Goal: Information Seeking & Learning: Learn about a topic

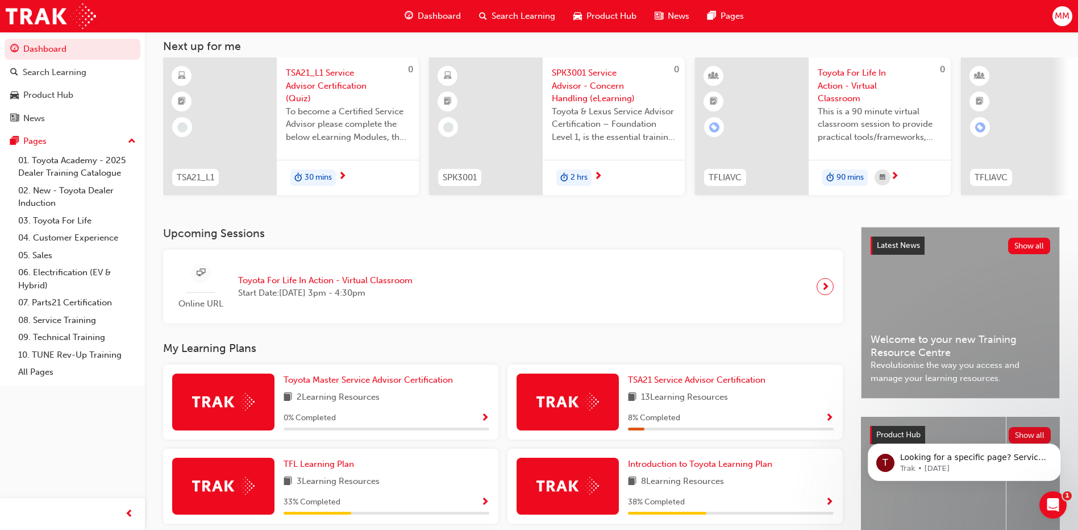
scroll to position [170, 0]
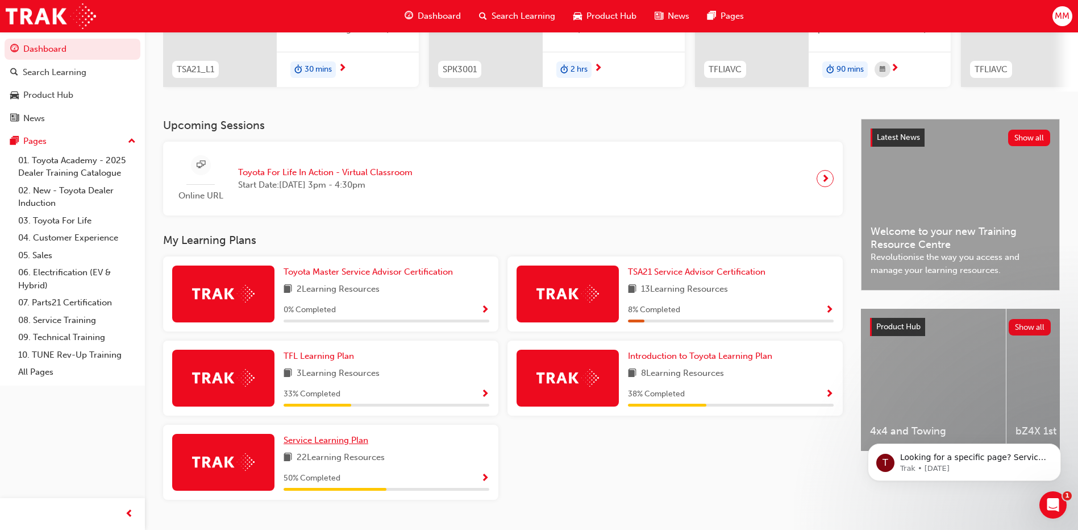
click at [341, 445] on span "Service Learning Plan" at bounding box center [326, 440] width 85 height 10
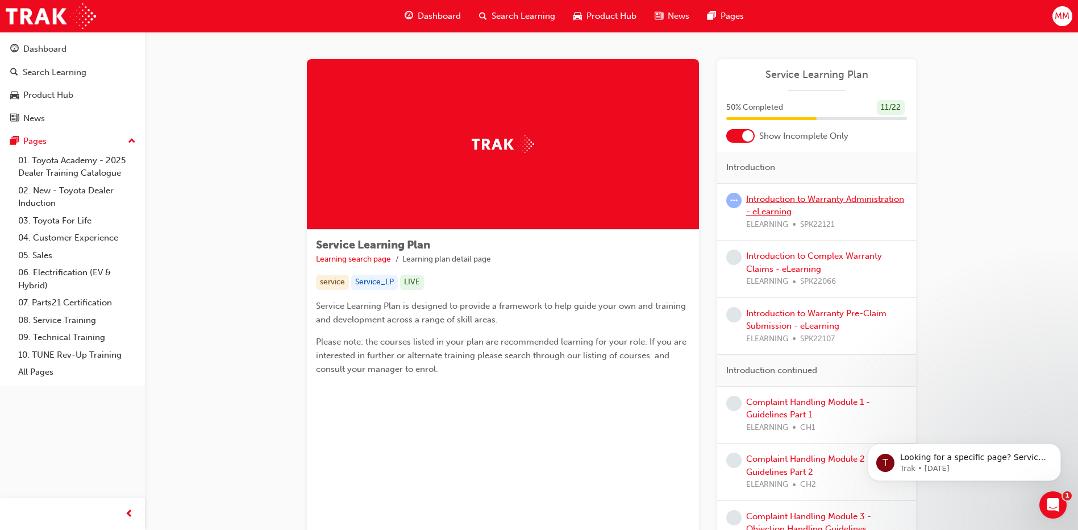
click at [844, 201] on link "Introduction to Warranty Administration - eLearning" at bounding box center [825, 205] width 158 height 23
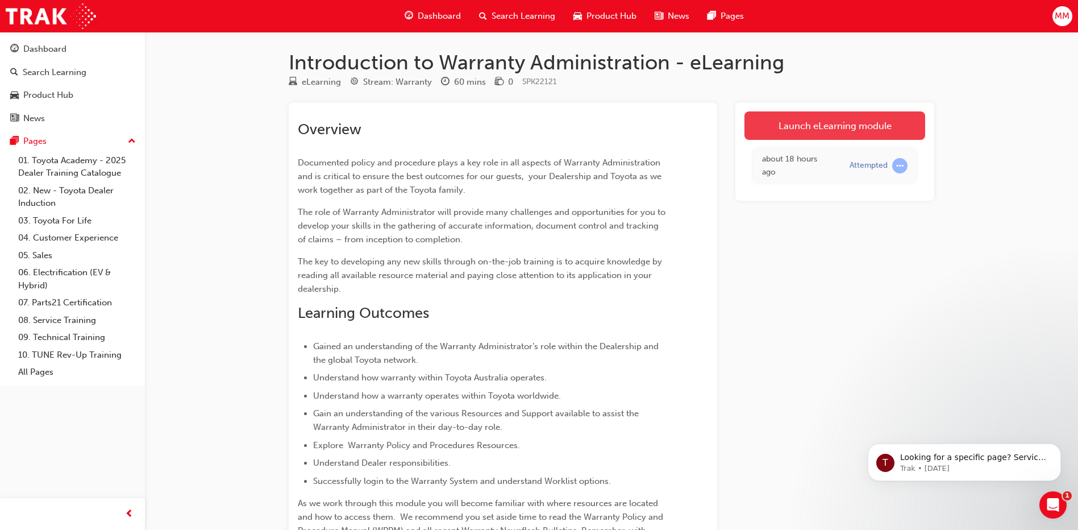
click at [805, 134] on link "Launch eLearning module" at bounding box center [834, 125] width 181 height 28
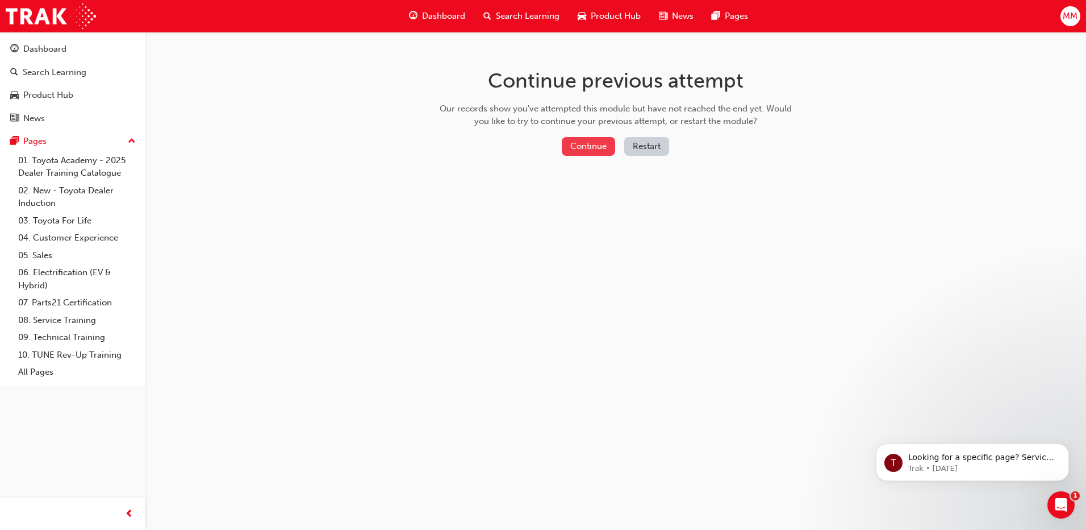
click at [572, 140] on button "Continue" at bounding box center [588, 146] width 53 height 19
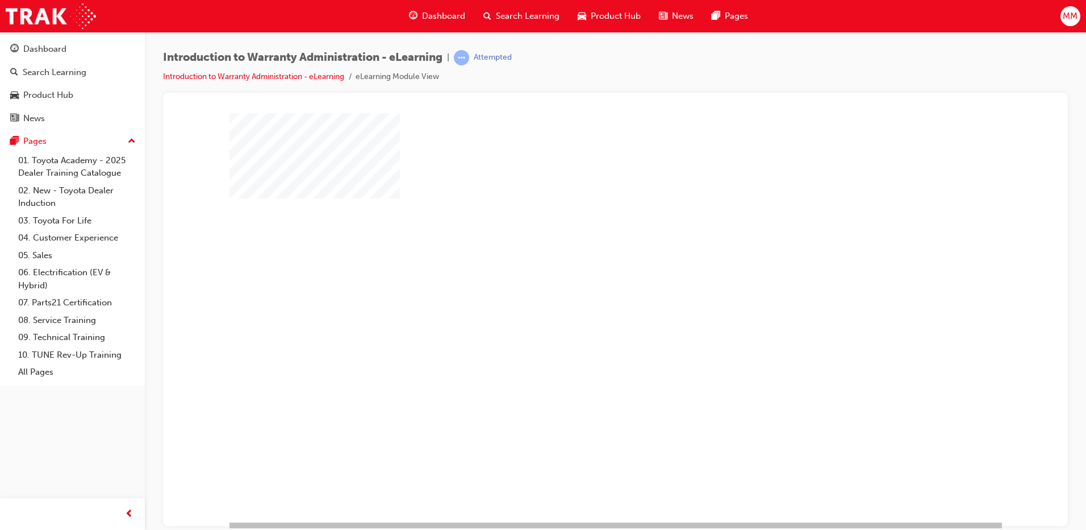
click at [583, 284] on div "play" at bounding box center [583, 284] width 0 height 0
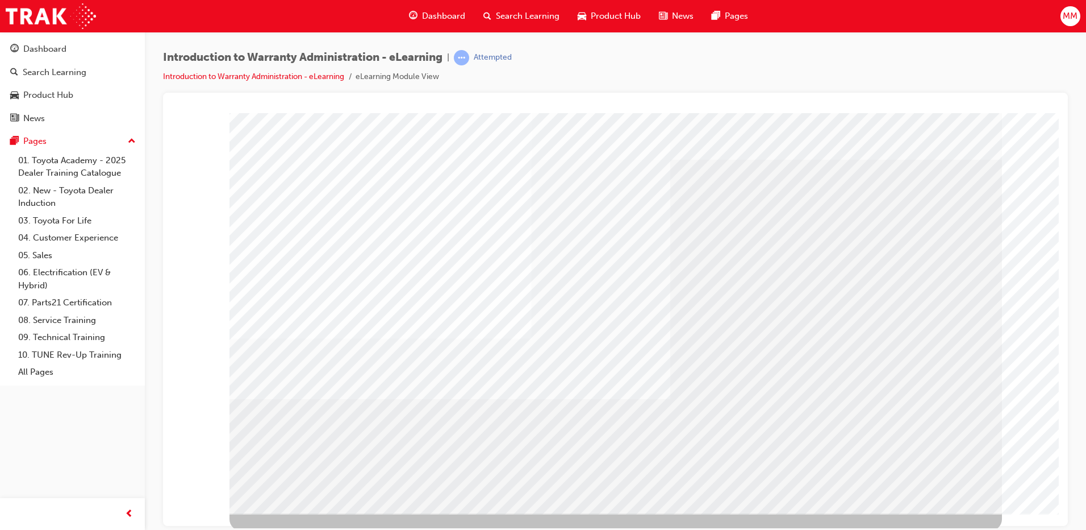
scroll to position [11, 0]
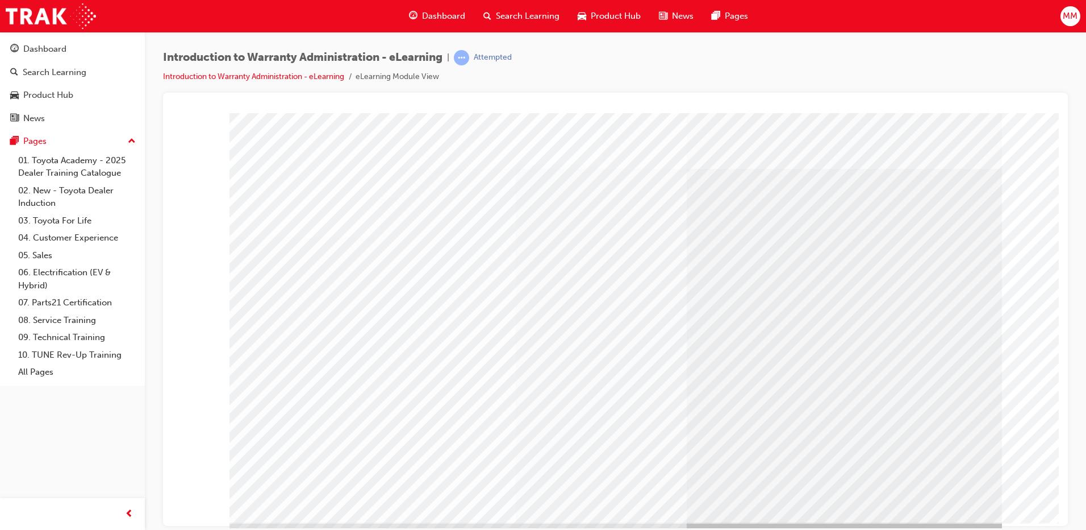
drag, startPoint x: 950, startPoint y: 494, endPoint x: 956, endPoint y: 495, distance: 6.4
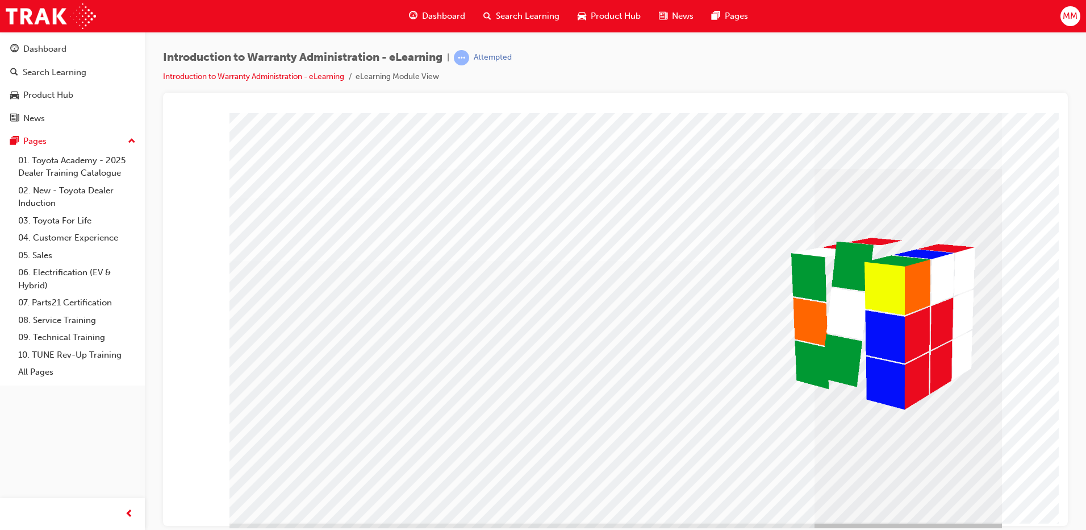
drag, startPoint x: 624, startPoint y: 502, endPoint x: 776, endPoint y: 427, distance: 170.0
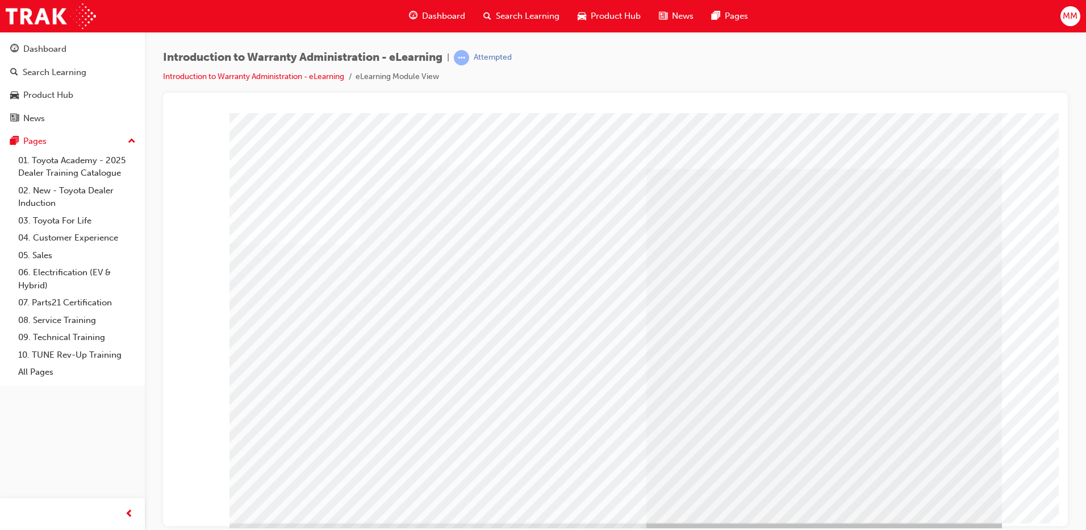
drag, startPoint x: 623, startPoint y: 498, endPoint x: 629, endPoint y: 498, distance: 6.3
drag, startPoint x: 814, startPoint y: 220, endPoint x: 820, endPoint y: 220, distance: 5.7
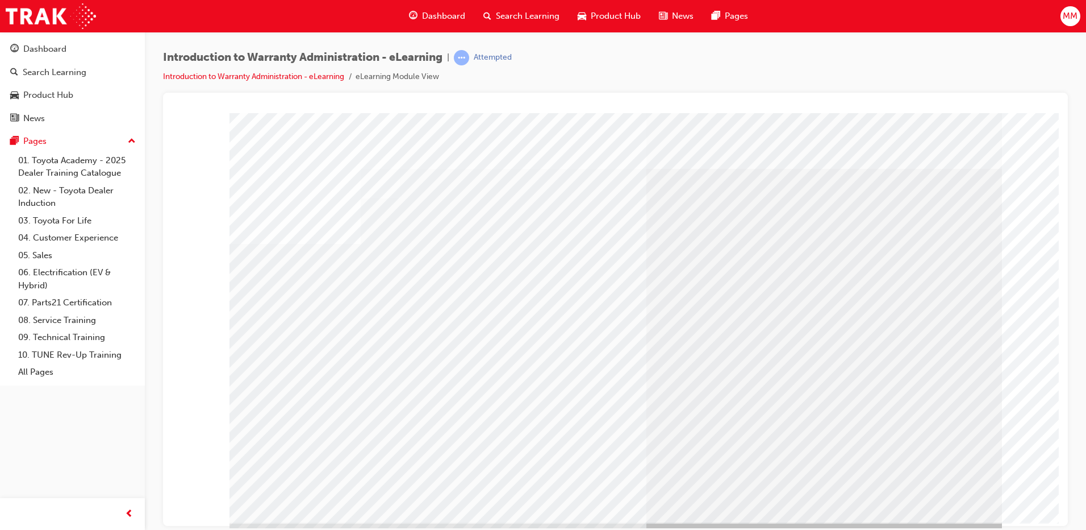
drag, startPoint x: 859, startPoint y: 414, endPoint x: 788, endPoint y: 437, distance: 74.6
drag, startPoint x: 627, startPoint y: 492, endPoint x: 848, endPoint y: 494, distance: 221.0
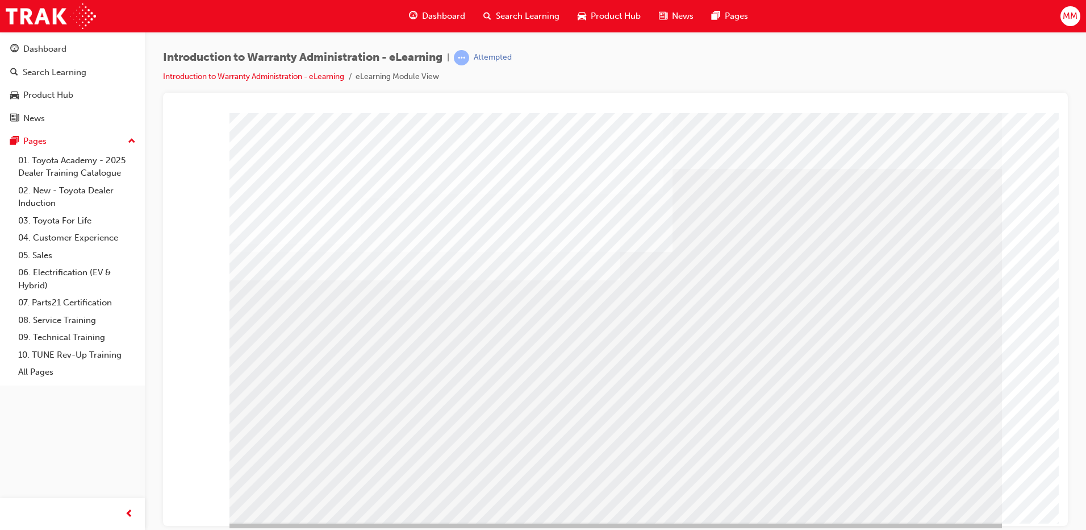
drag, startPoint x: 914, startPoint y: 495, endPoint x: 924, endPoint y: 493, distance: 10.5
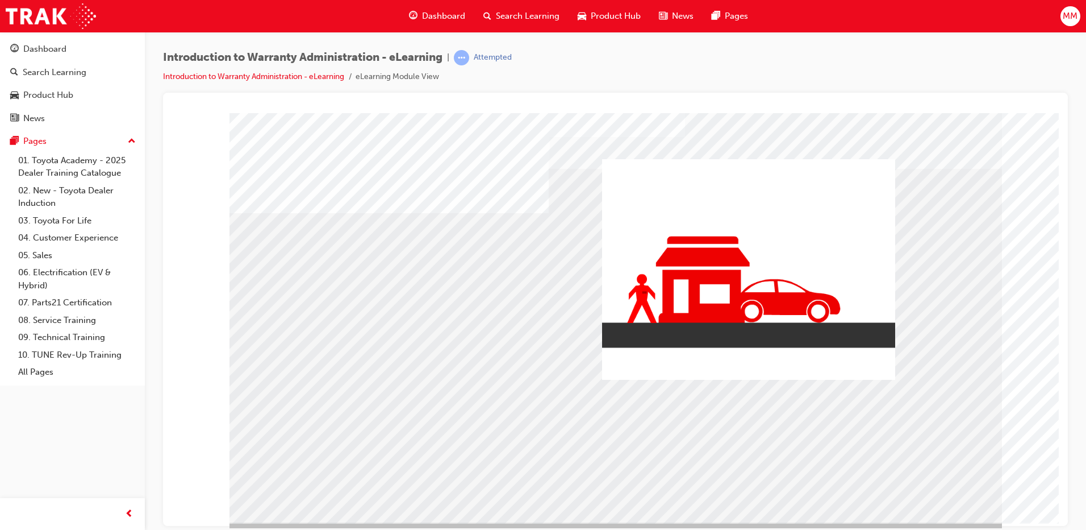
drag, startPoint x: 277, startPoint y: 349, endPoint x: 264, endPoint y: 377, distance: 31.0
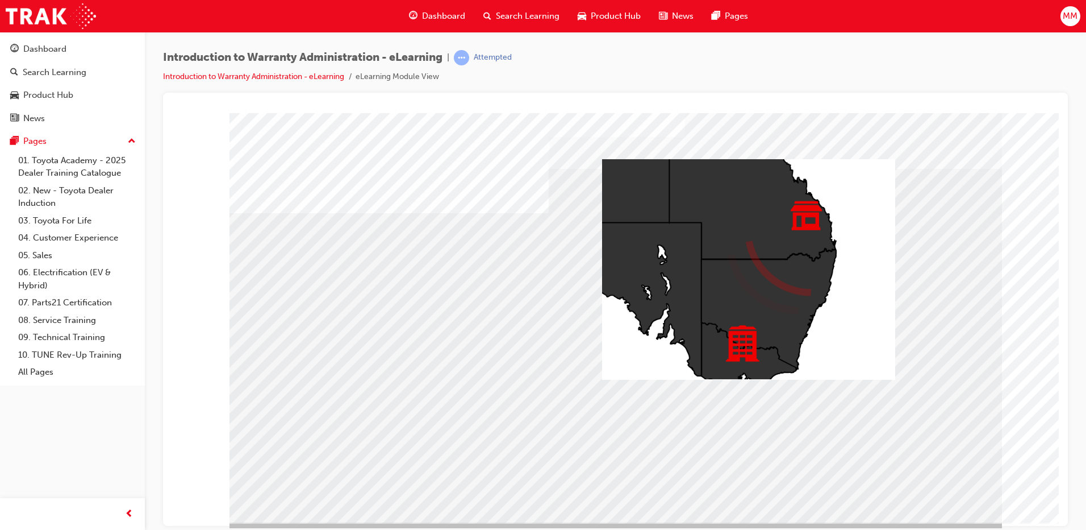
drag, startPoint x: 273, startPoint y: 385, endPoint x: 270, endPoint y: 392, distance: 7.9
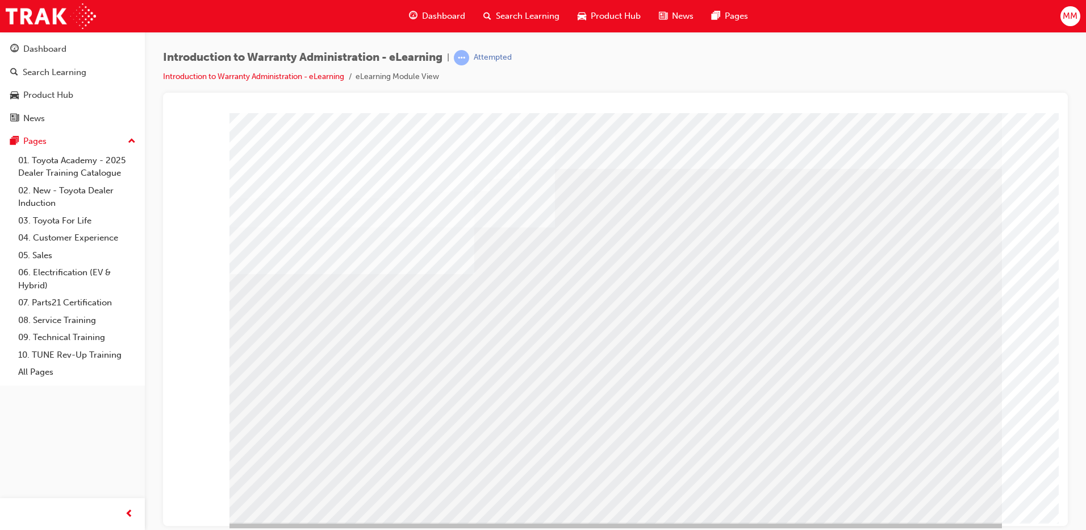
drag, startPoint x: 725, startPoint y: 311, endPoint x: 709, endPoint y: 295, distance: 22.9
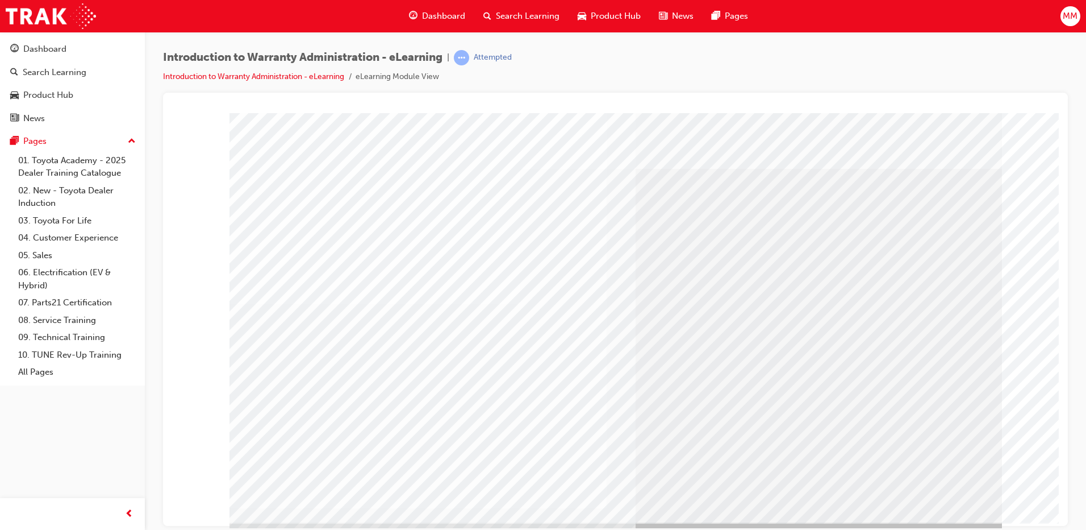
drag, startPoint x: 317, startPoint y: 499, endPoint x: 913, endPoint y: 346, distance: 615.5
click at [913, 346] on div "colour" at bounding box center [616, 317] width 773 height 409
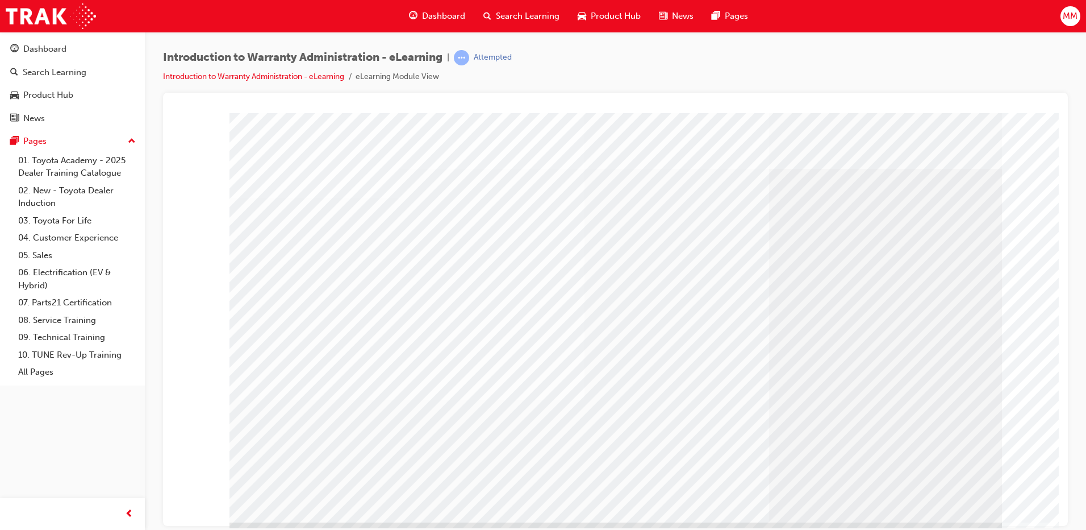
drag, startPoint x: 932, startPoint y: 488, endPoint x: 930, endPoint y: 476, distance: 12.1
